Goal: Task Accomplishment & Management: Complete application form

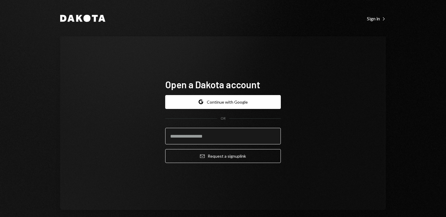
click at [190, 135] on input "email" at bounding box center [223, 136] width 116 height 17
type input "**********"
click at [165, 149] on button "Email Request a sign up link" at bounding box center [223, 156] width 116 height 14
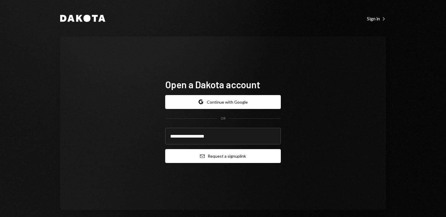
click at [193, 160] on button "Email Request a sign up link" at bounding box center [223, 156] width 116 height 14
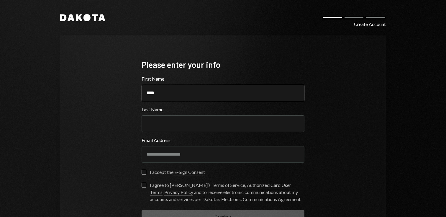
type input "****"
type input "********"
type button "on"
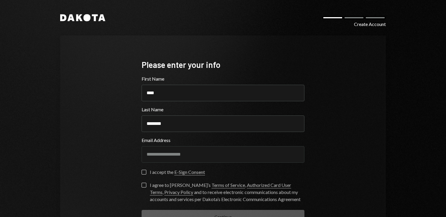
click at [142, 172] on button "on" at bounding box center [144, 172] width 5 height 5
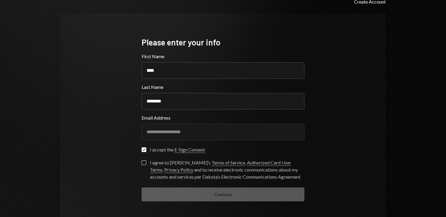
scroll to position [44, 0]
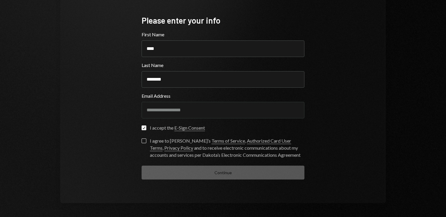
click at [142, 140] on button "I agree to Dakota’s Terms of Service , Authorized Card User Terms , Privacy Pol…" at bounding box center [144, 140] width 5 height 5
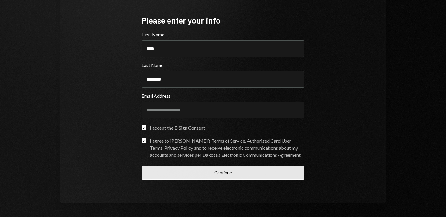
click at [180, 170] on button "Continue" at bounding box center [223, 172] width 163 height 14
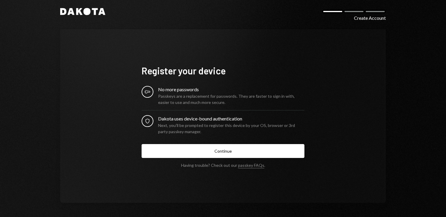
scroll to position [6, 0]
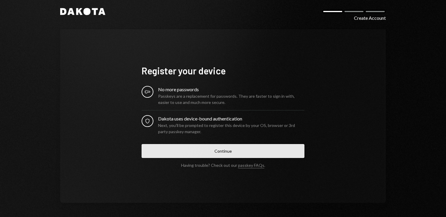
click at [181, 154] on button "Continue" at bounding box center [223, 151] width 163 height 14
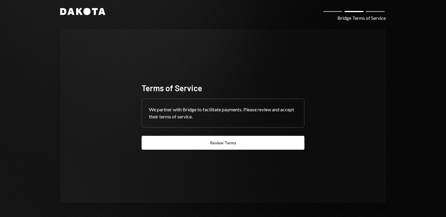
click at [300, 64] on div "Terms of Service We partner with Bridge to facilitate payments. Please review a…" at bounding box center [222, 116] width 177 height 114
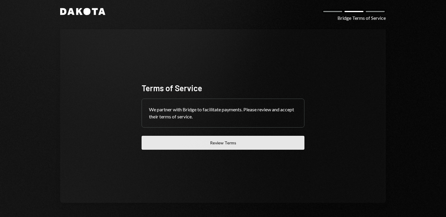
click at [229, 149] on button "Review Terms" at bounding box center [223, 143] width 163 height 14
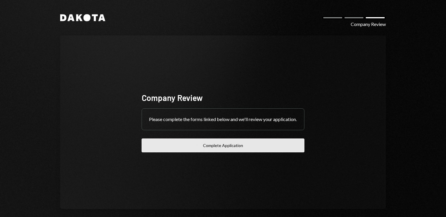
click at [181, 152] on button "Complete Application" at bounding box center [223, 145] width 163 height 14
click at [164, 149] on button "Complete Application" at bounding box center [223, 145] width 163 height 14
click at [152, 143] on button "Complete Application" at bounding box center [223, 145] width 163 height 14
